Goal: Information Seeking & Learning: Learn about a topic

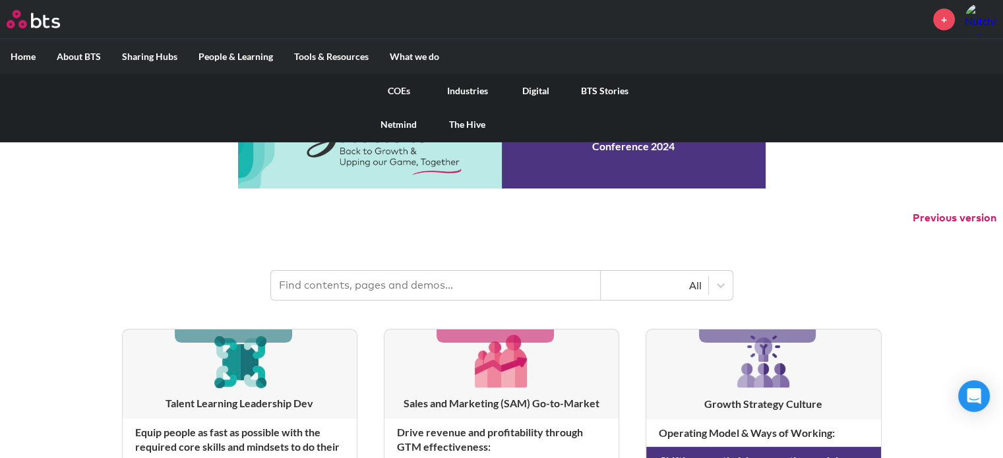
click at [620, 87] on link "BTS Stories" at bounding box center [604, 91] width 69 height 34
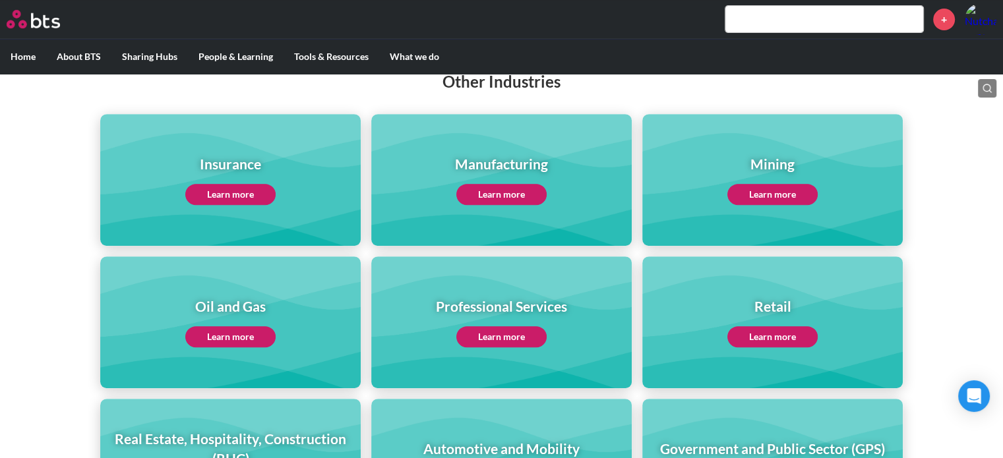
scroll to position [527, 0]
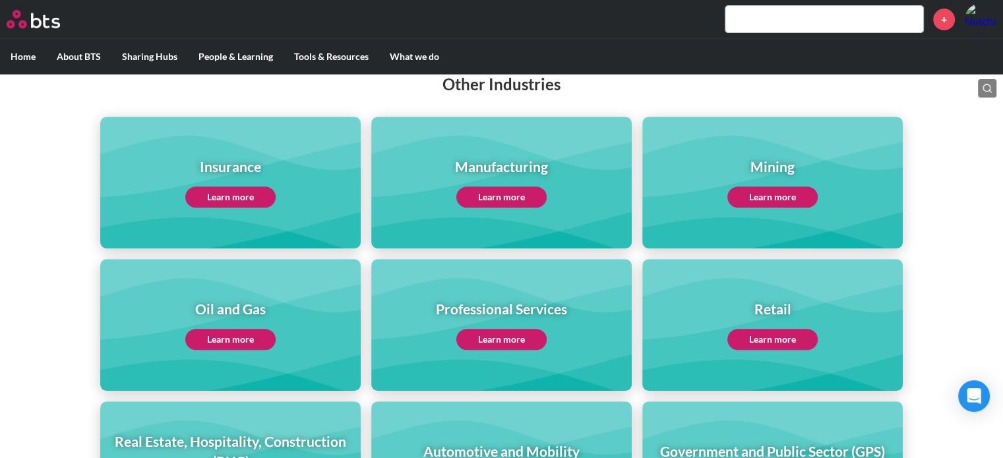
click at [522, 194] on link "Learn more" at bounding box center [501, 197] width 90 height 21
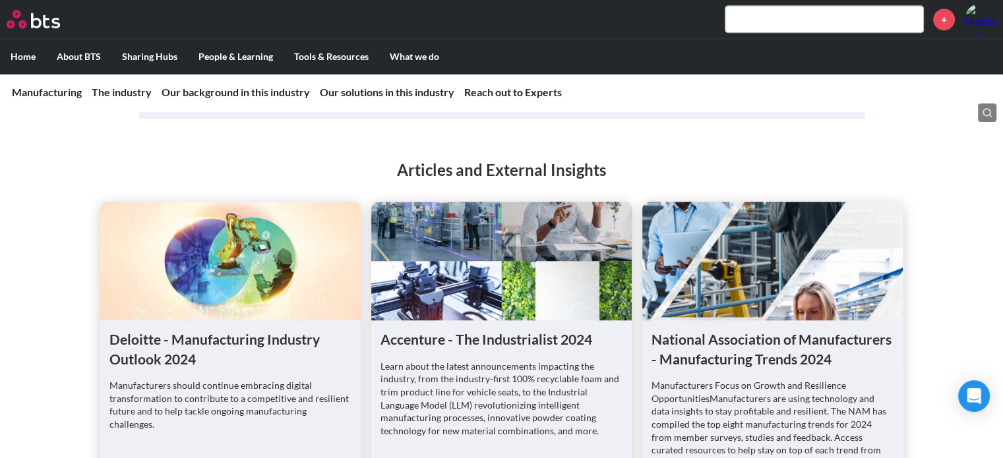
scroll to position [923, 0]
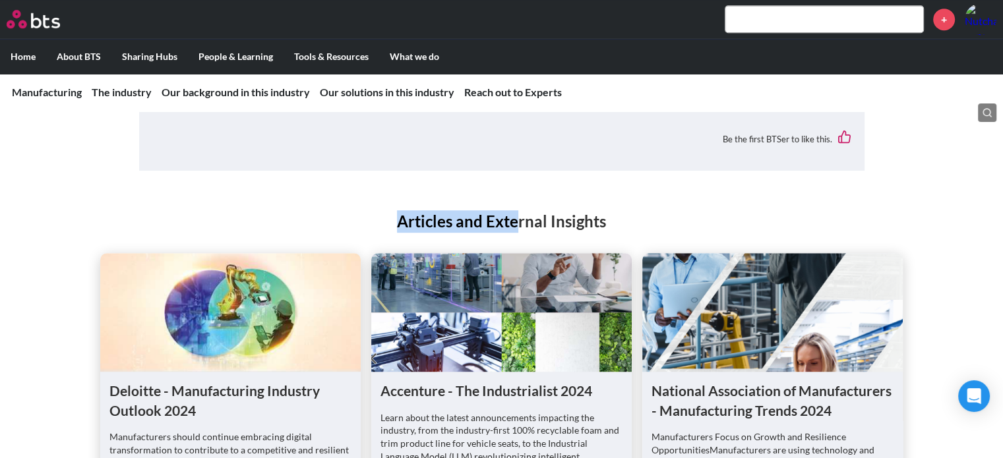
drag, startPoint x: 401, startPoint y: 218, endPoint x: 514, endPoint y: 221, distance: 113.4
click at [514, 221] on h2 "Articles and External Insights" at bounding box center [501, 221] width 1003 height 22
click at [628, 221] on h2 "Articles and External Insights" at bounding box center [501, 221] width 1003 height 22
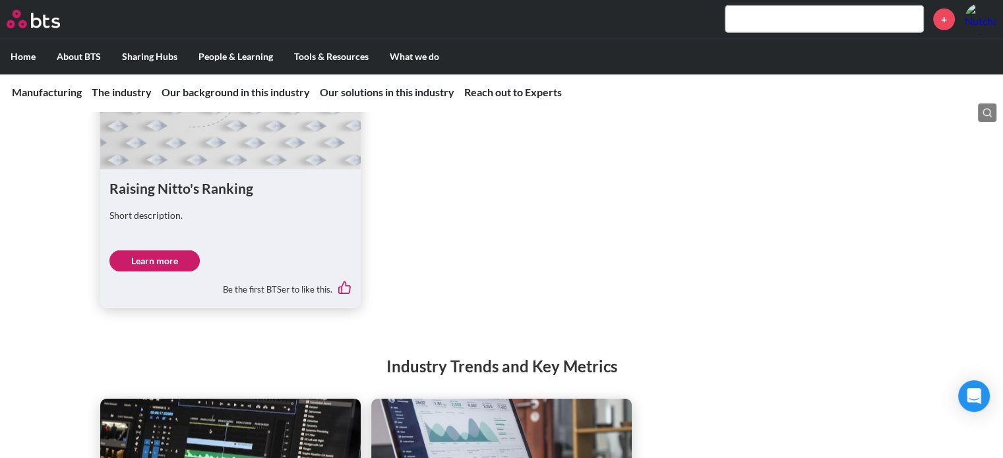
scroll to position [4021, 0]
